Goal: Navigation & Orientation: Find specific page/section

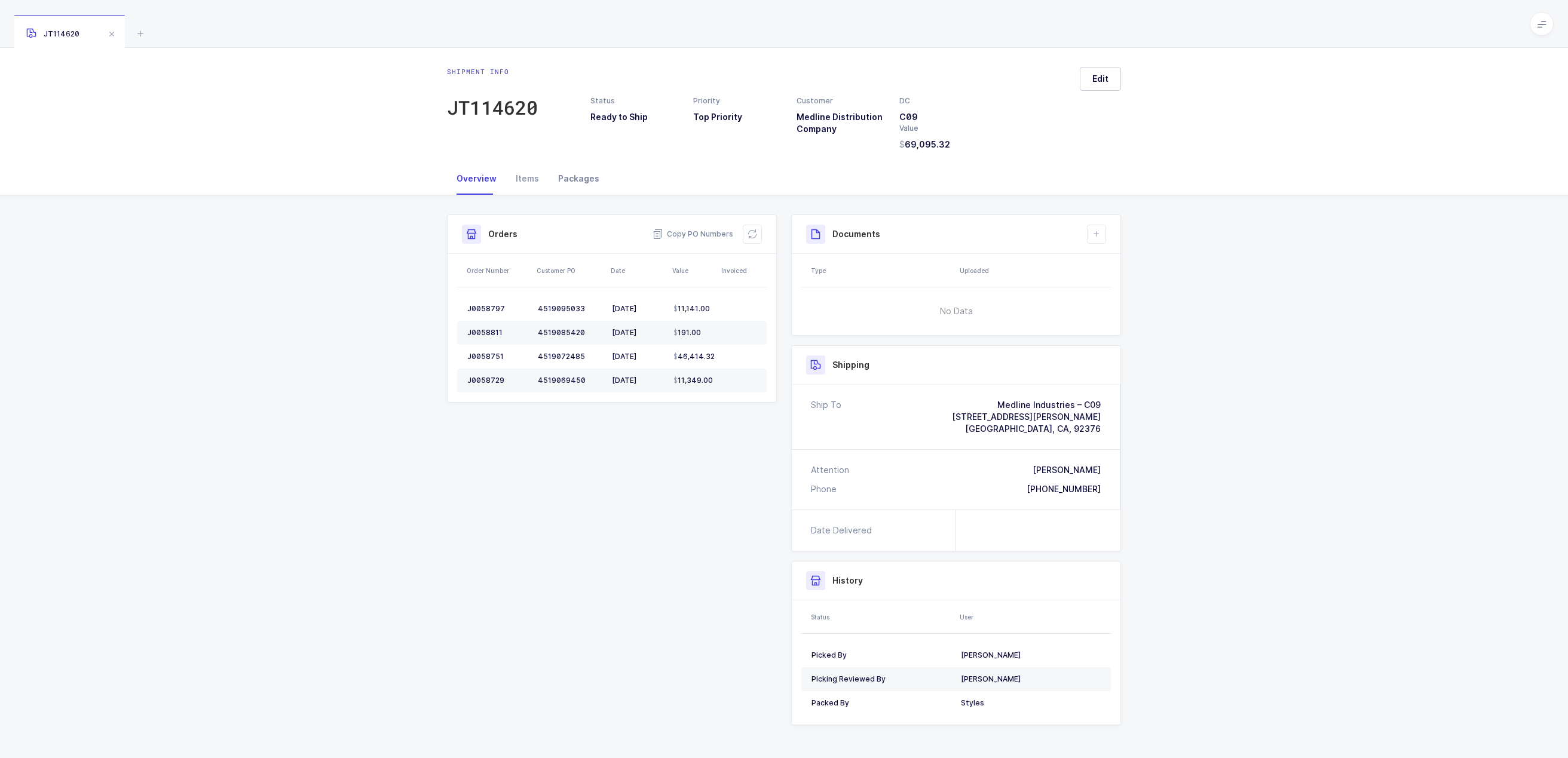
click at [571, 184] on div "Packages" at bounding box center [578, 178] width 60 height 32
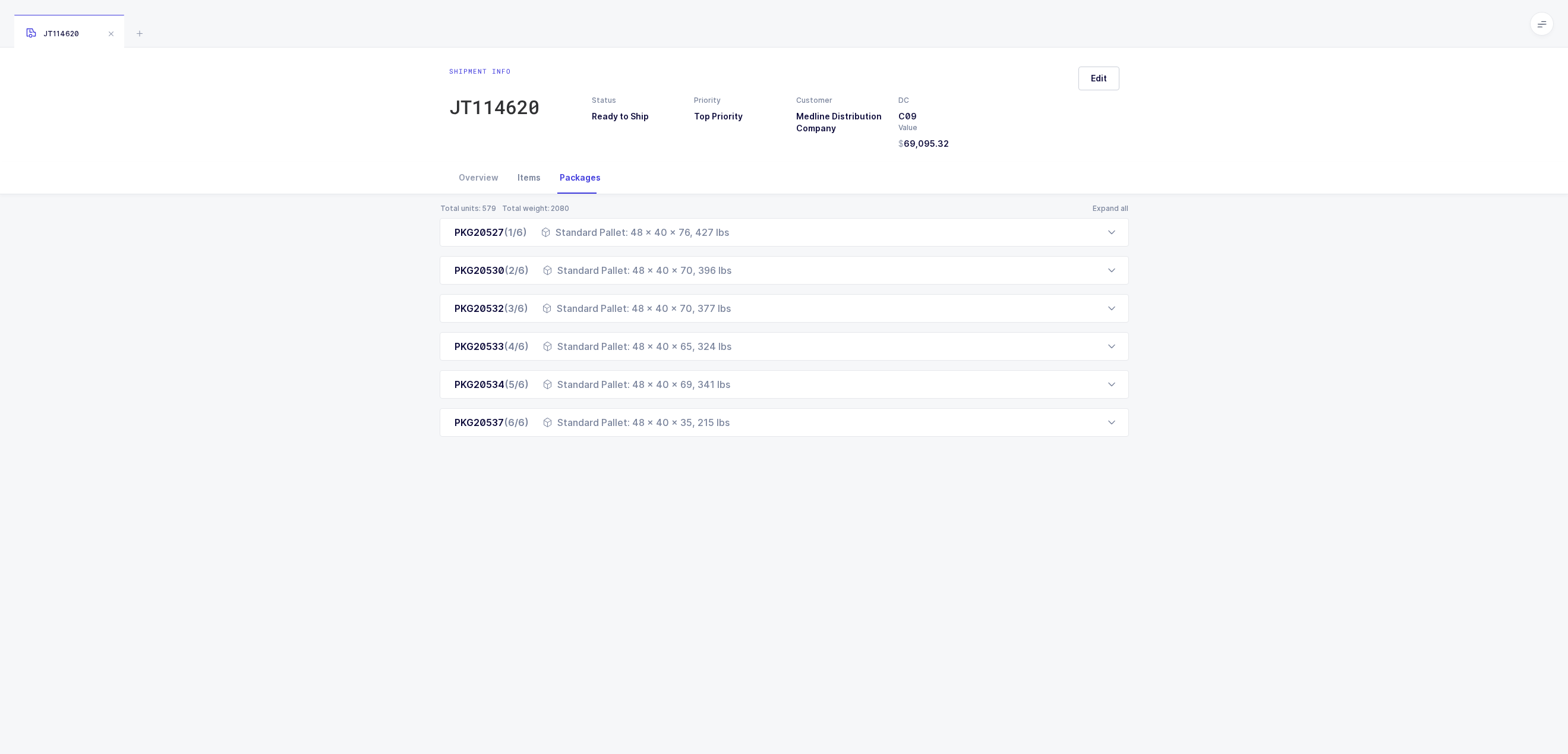
click at [528, 176] on div "Items" at bounding box center [529, 177] width 42 height 32
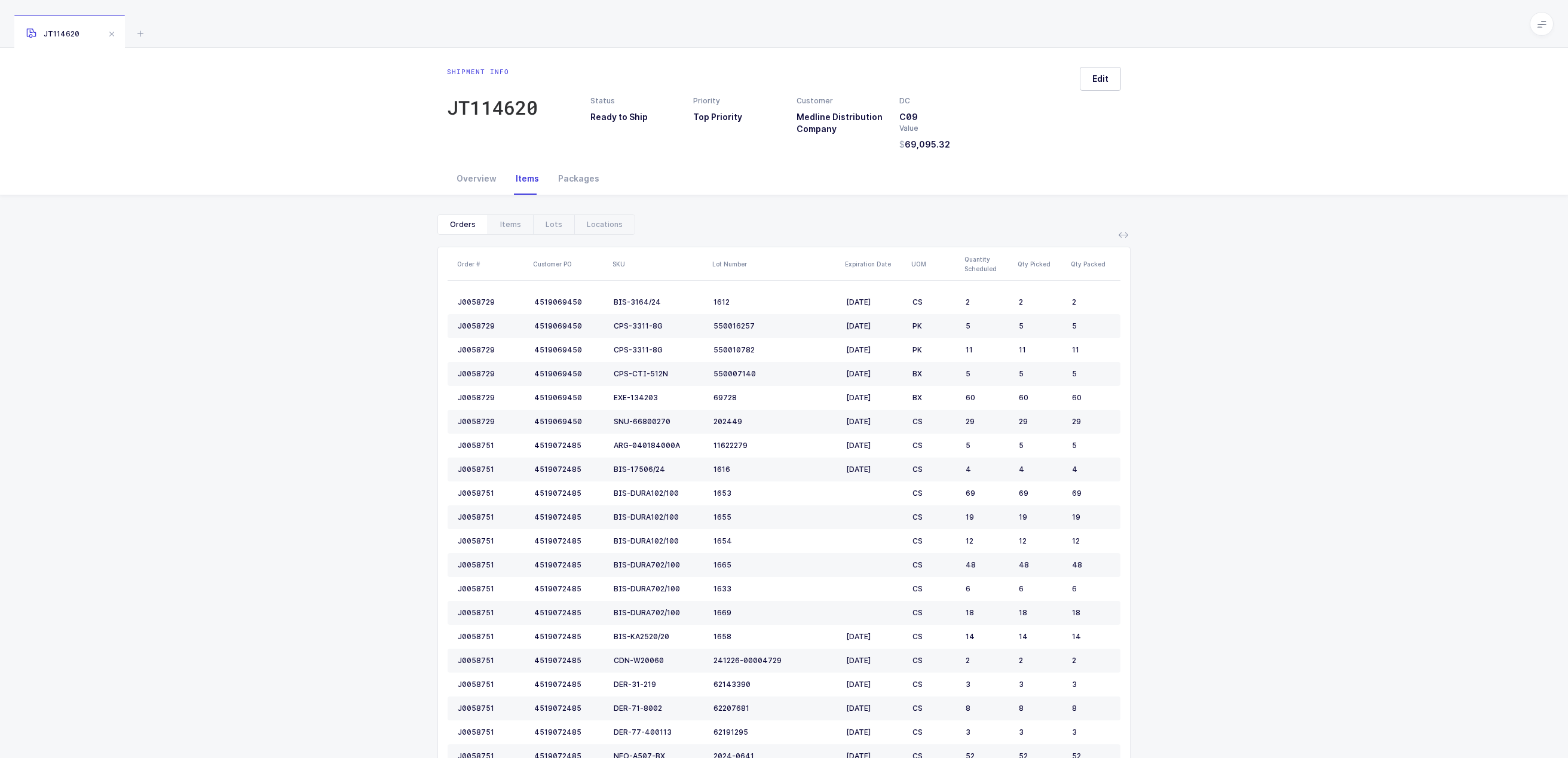
click at [1279, 318] on div "Show canceled Orders Items Lots Locations Order # Customer PO SKU Lot Number Ex…" at bounding box center [784, 680] width 1548 height 970
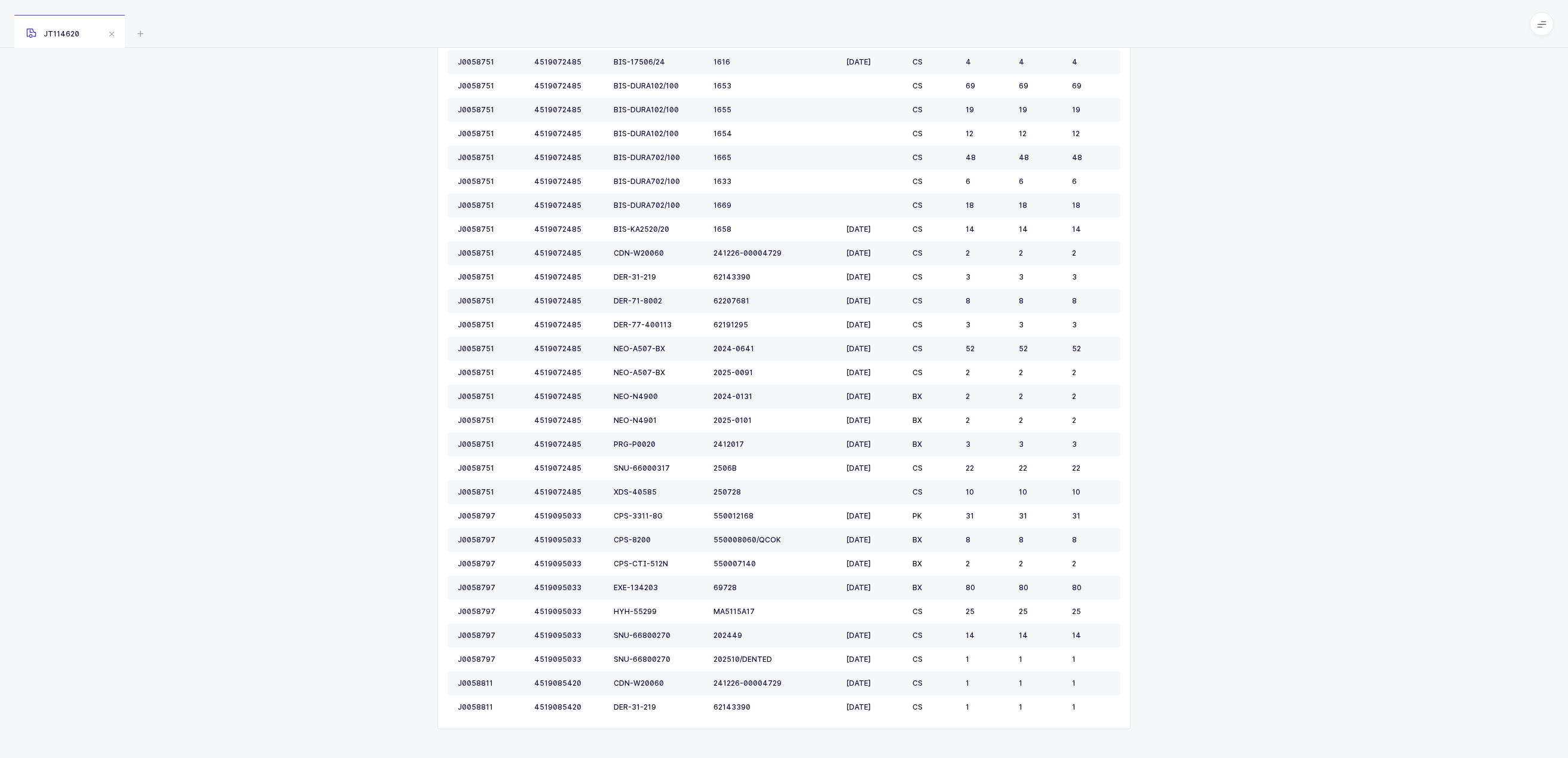
click at [1235, 196] on div "Show canceled Orders Items Lots Locations Order # Customer PO SKU Lot Number Ex…" at bounding box center [784, 273] width 1548 height 970
drag, startPoint x: 1102, startPoint y: 613, endPoint x: 485, endPoint y: 607, distance: 617.0
click at [485, 607] on tr "J0058797 4519095033 HYH-55299 MA5115A17 CS 25 25 25" at bounding box center [784, 611] width 673 height 24
click at [1189, 577] on div "Show canceled Orders Items Lots Locations Order # Customer PO SKU Lot Number Ex…" at bounding box center [784, 273] width 1548 height 970
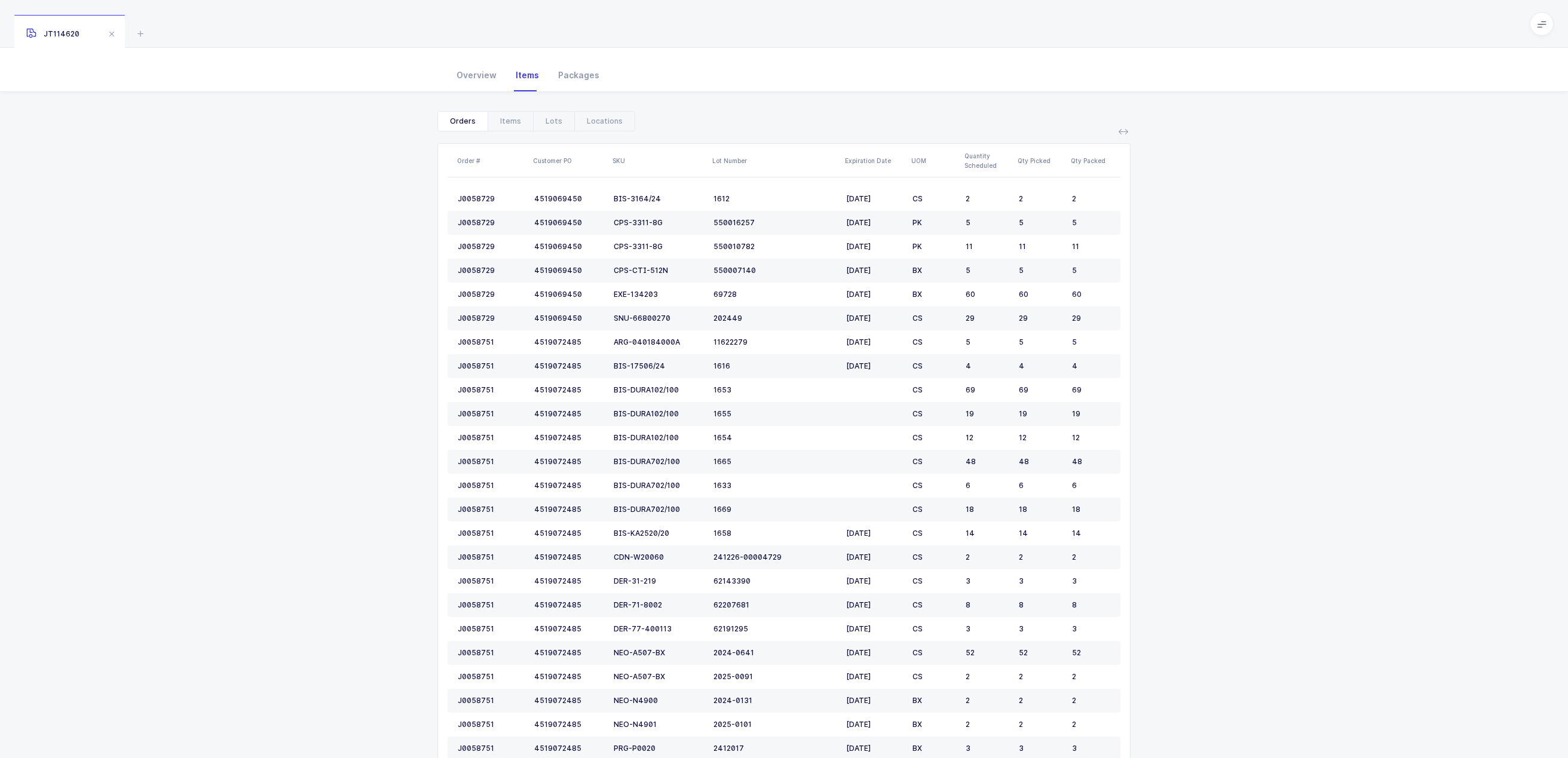
scroll to position [0, 0]
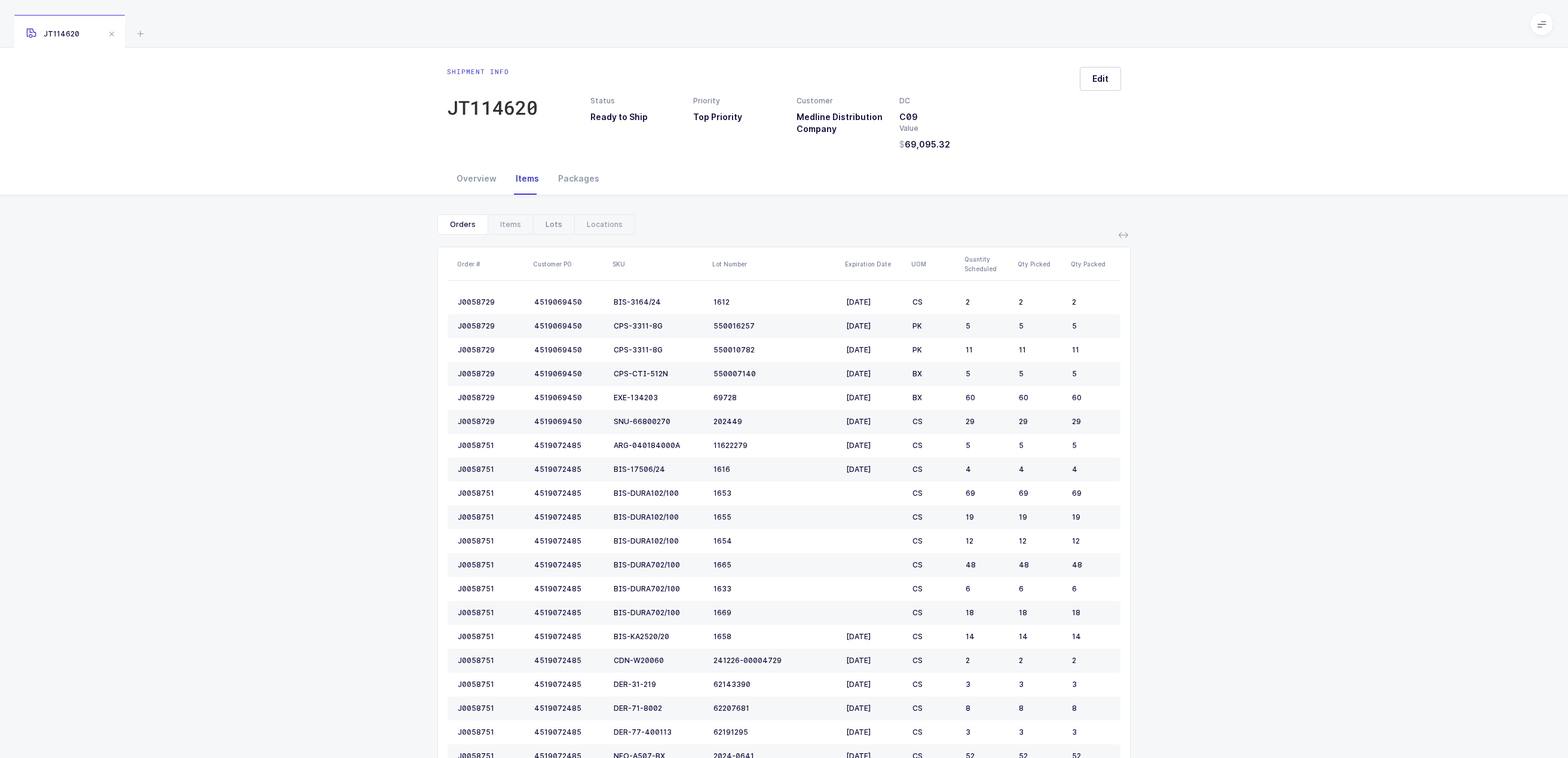
click at [561, 225] on div "Lots" at bounding box center [554, 224] width 41 height 19
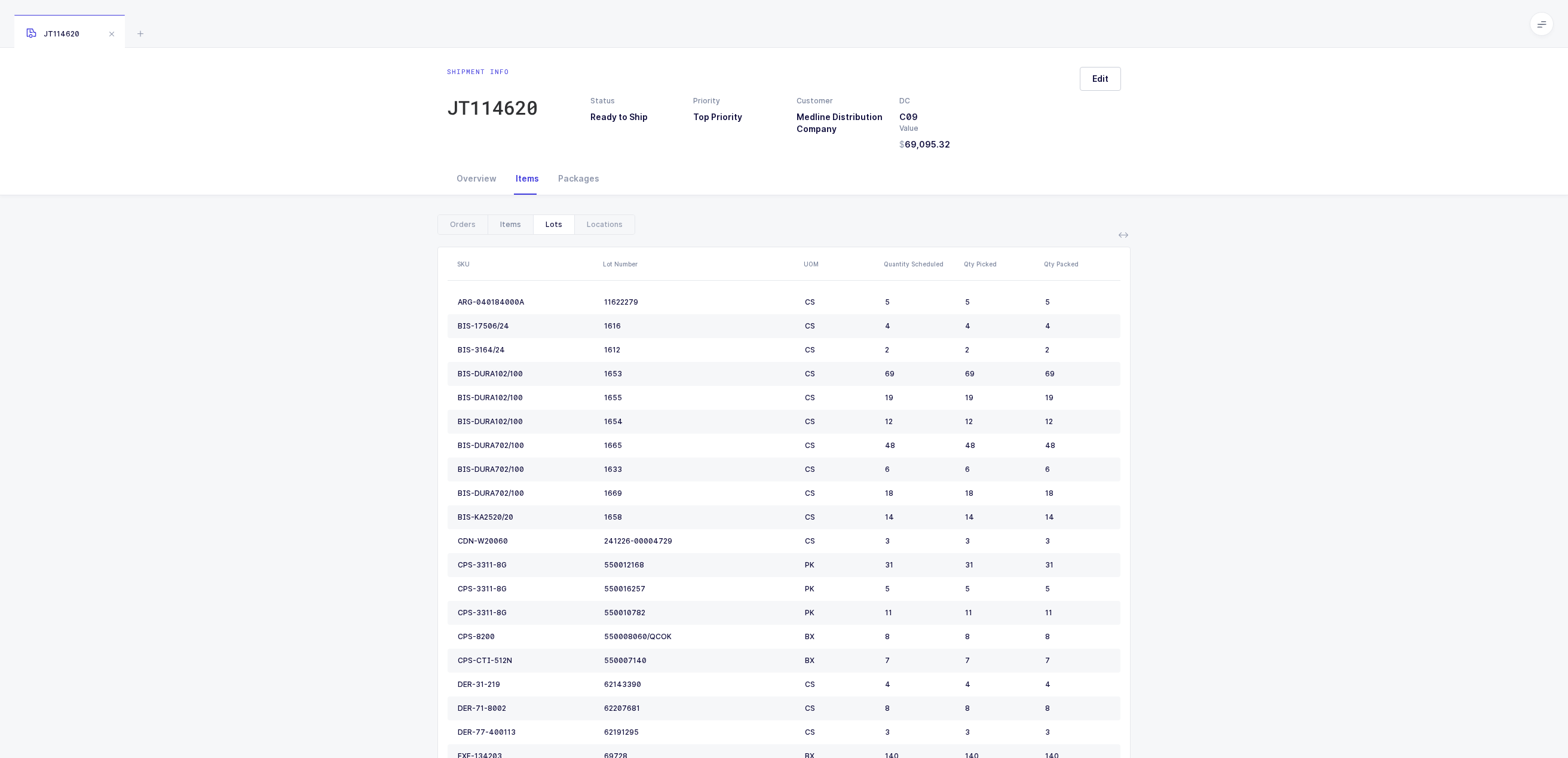
click at [503, 223] on div "Items" at bounding box center [510, 224] width 45 height 19
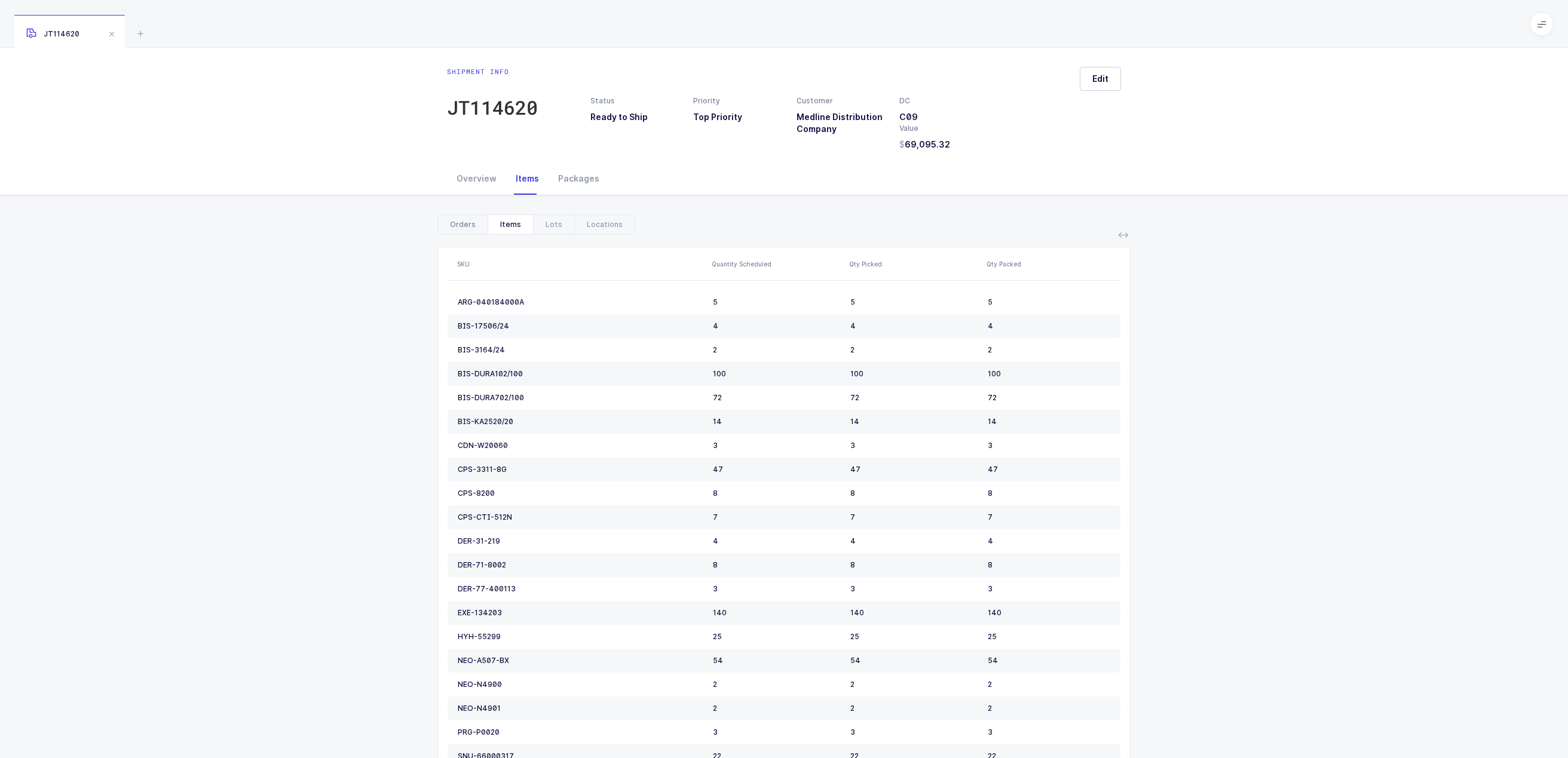
click at [471, 223] on div "Orders" at bounding box center [462, 224] width 49 height 19
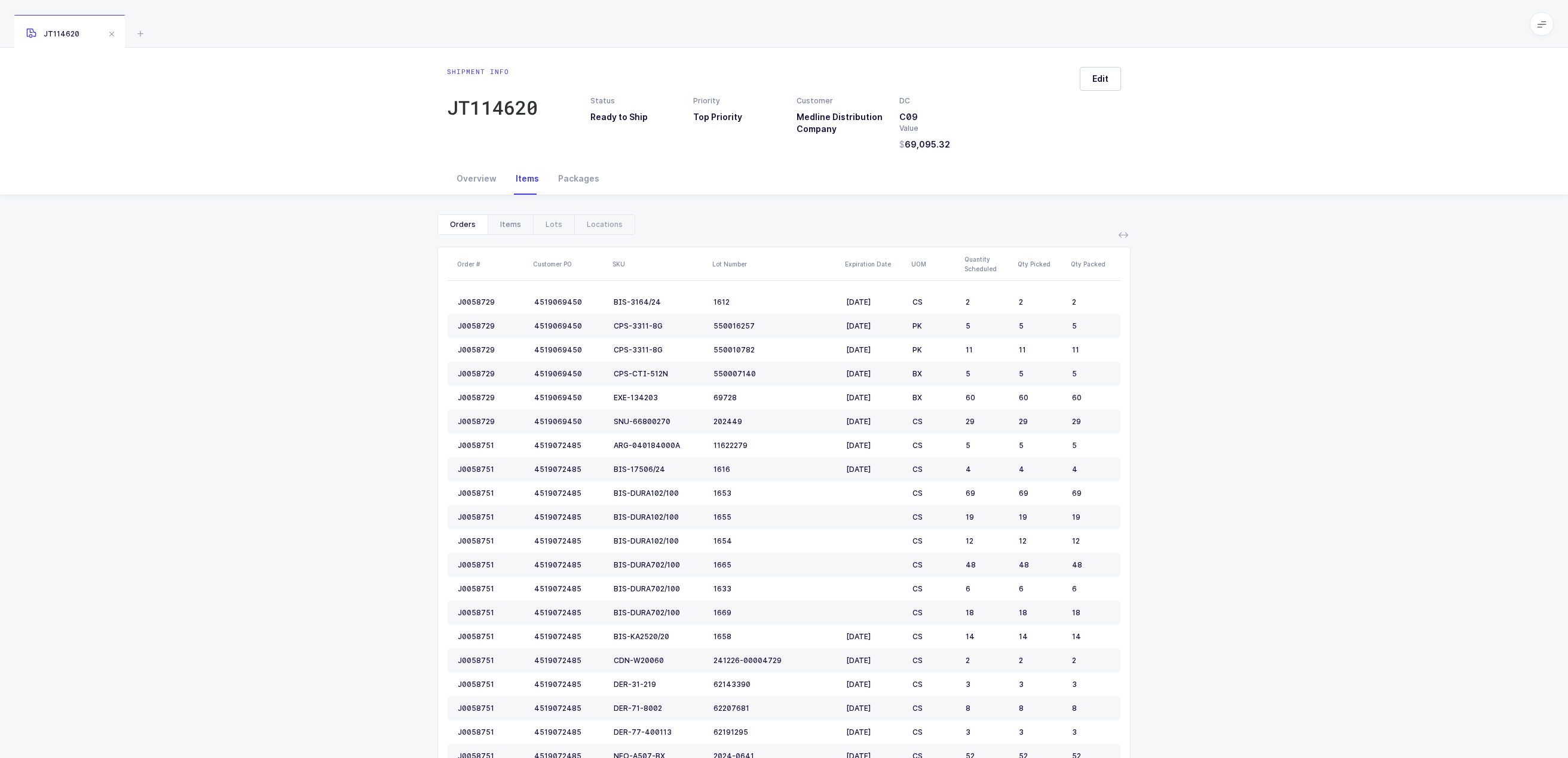
click at [514, 224] on div "Items" at bounding box center [510, 224] width 45 height 19
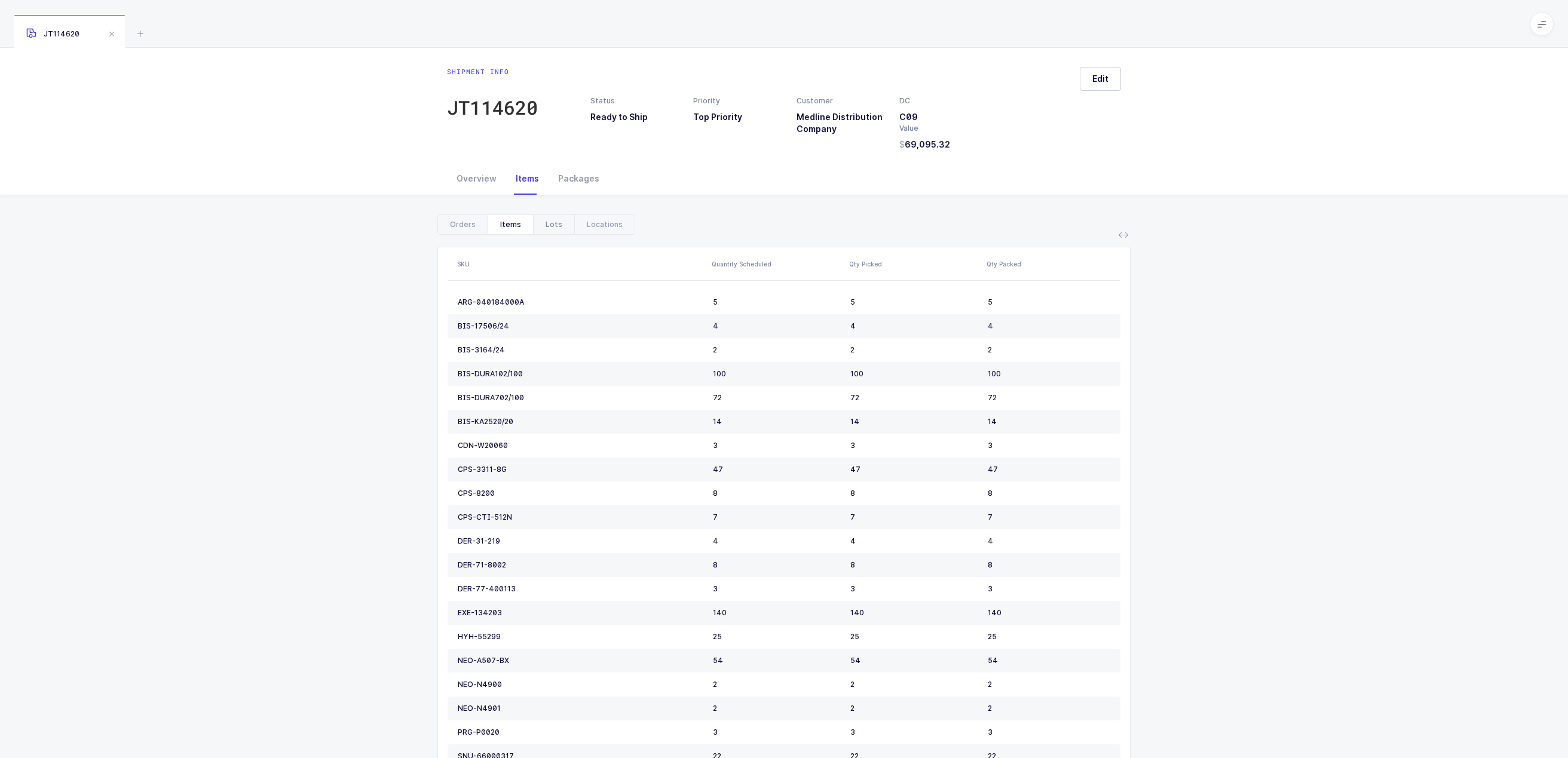
click at [551, 218] on div "Lots" at bounding box center [554, 224] width 41 height 19
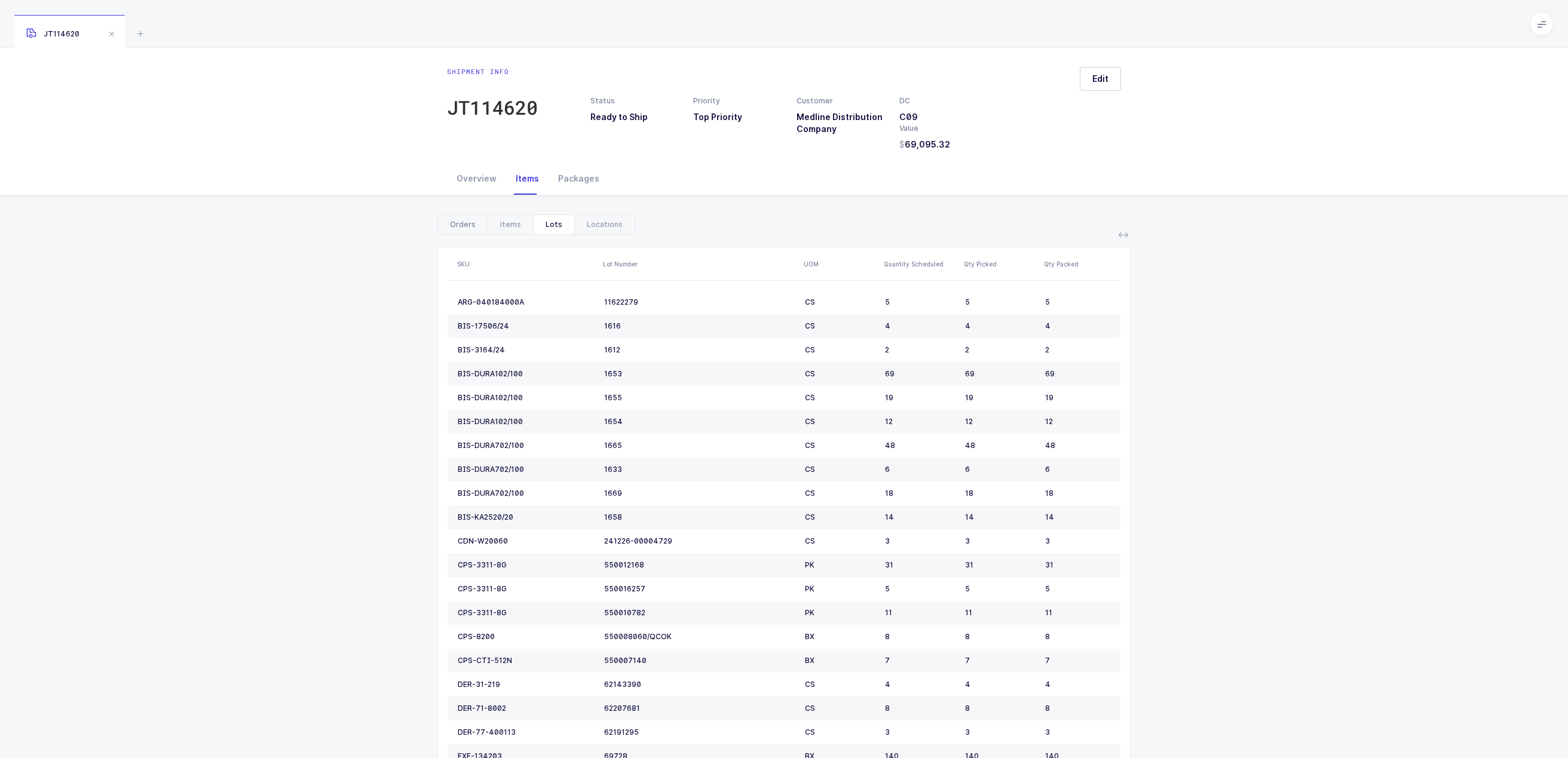
click at [457, 228] on div "Orders" at bounding box center [462, 224] width 49 height 19
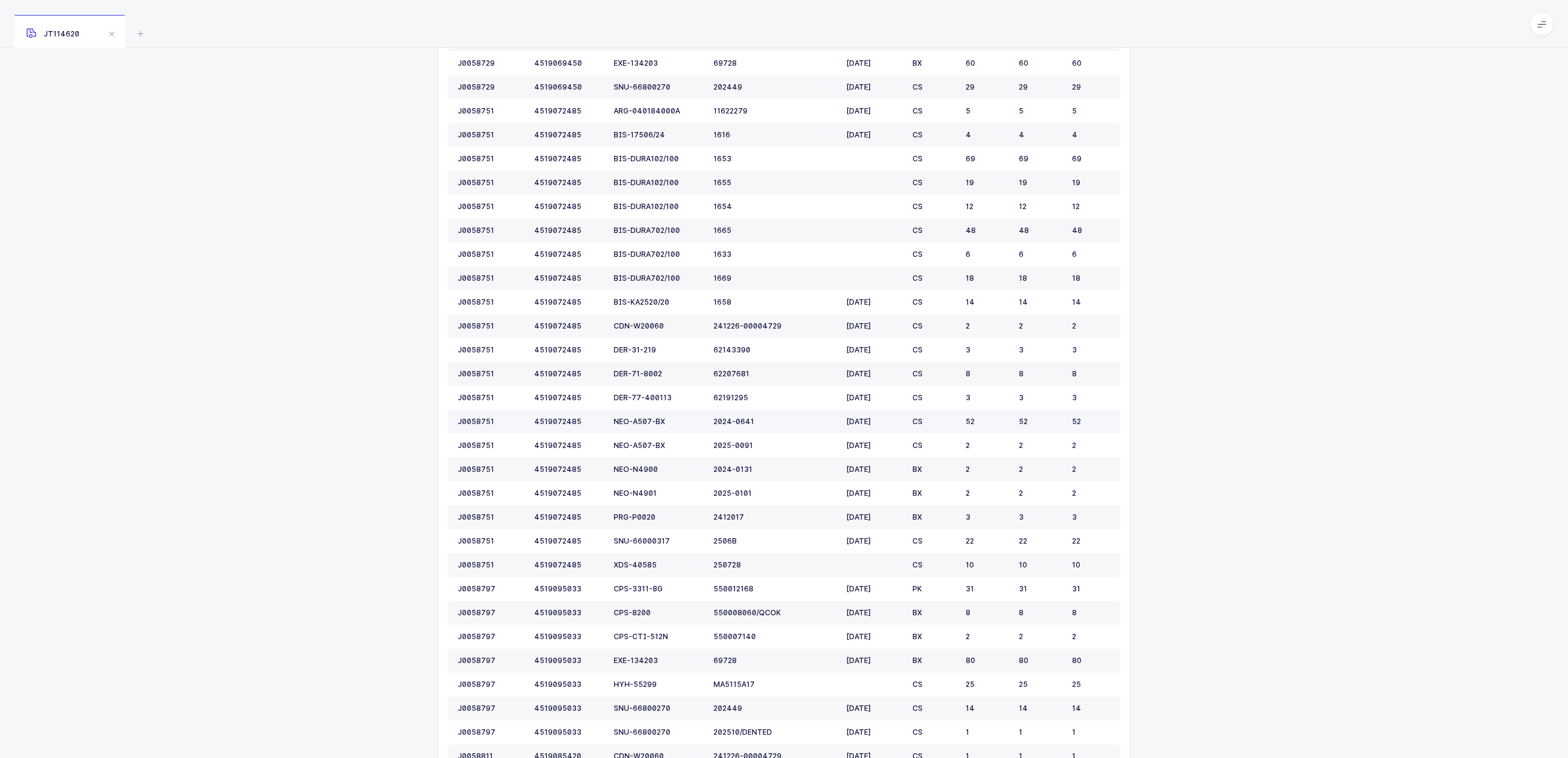
scroll to position [407, 0]
